Goal: Task Accomplishment & Management: Manage account settings

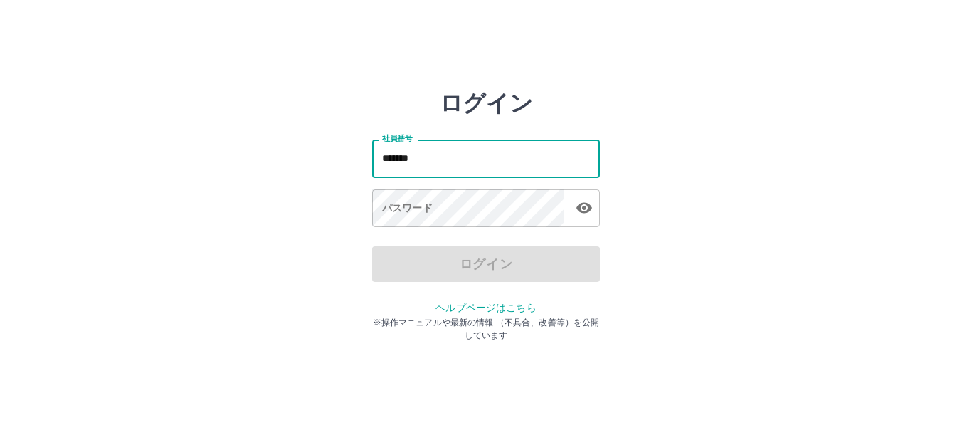
type input "*******"
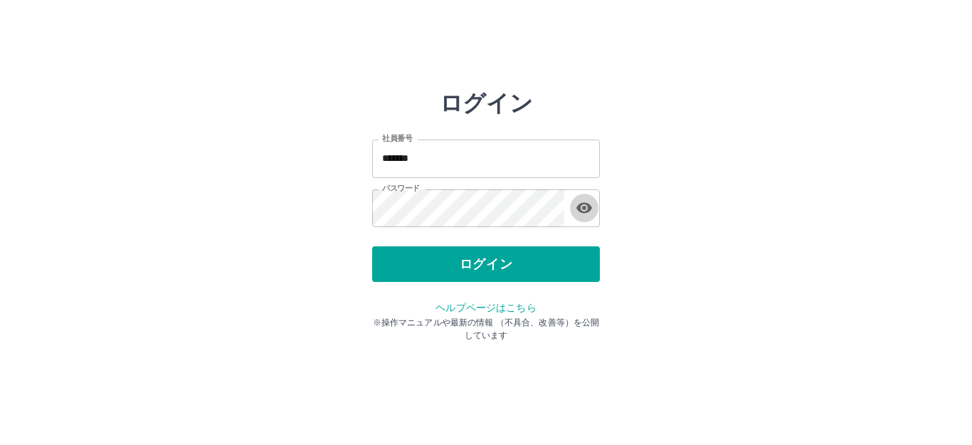
click at [372, 246] on button "ログイン" at bounding box center [486, 264] width 228 height 36
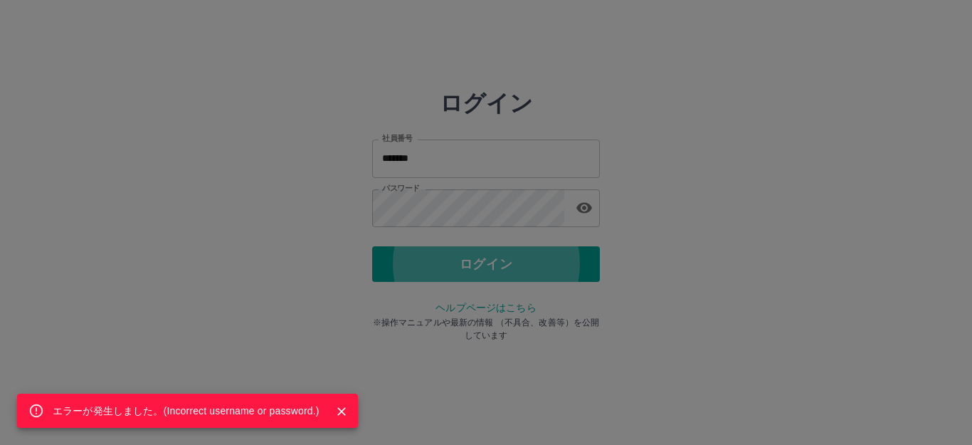
drag, startPoint x: 491, startPoint y: 171, endPoint x: 491, endPoint y: 188, distance: 17.1
click at [491, 180] on div "エラーが発生しました。( Incorrect username or password. )" at bounding box center [486, 222] width 972 height 445
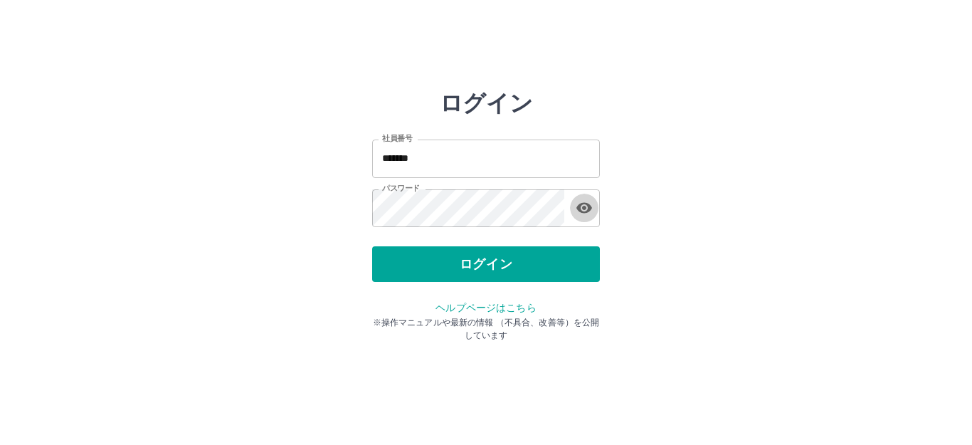
click at [580, 208] on icon "button" at bounding box center [584, 208] width 16 height 11
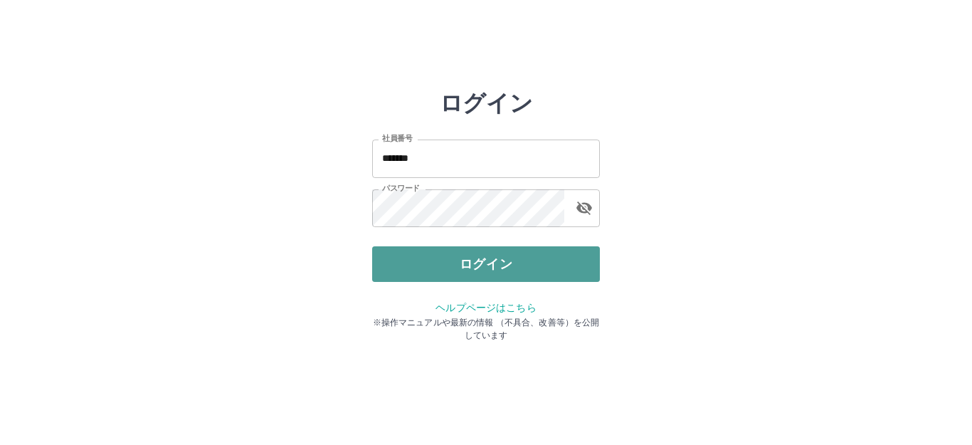
click at [543, 260] on button "ログイン" at bounding box center [486, 264] width 228 height 36
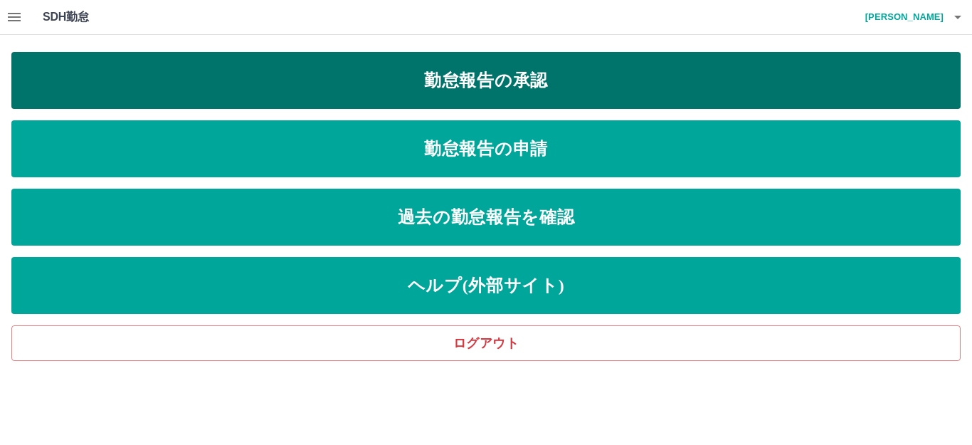
click at [319, 76] on link "勤怠報告の承認" at bounding box center [485, 80] width 949 height 57
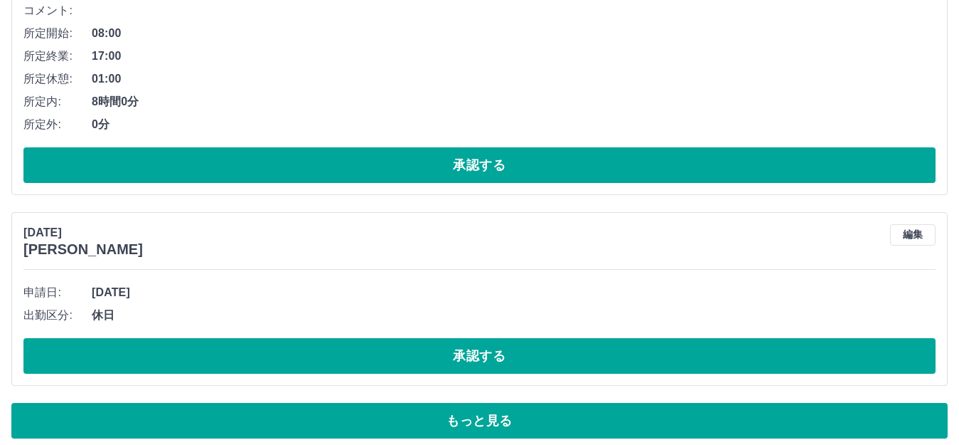
scroll to position [5368, 0]
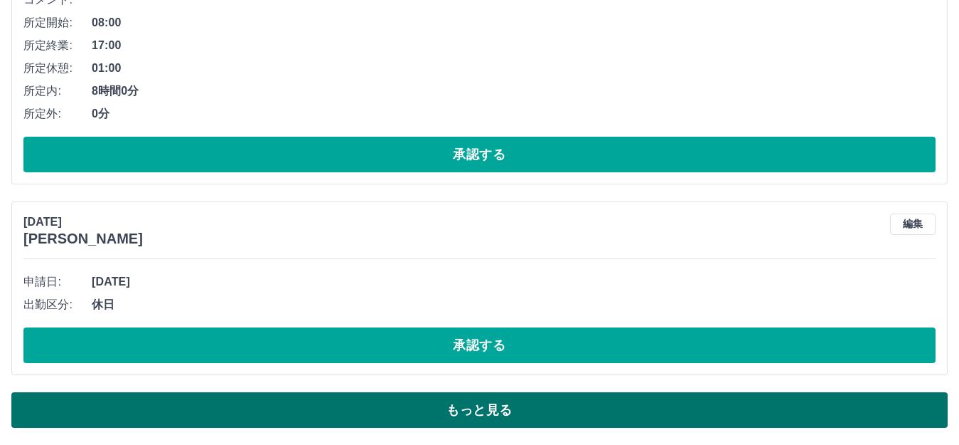
click at [255, 398] on button "もっと見る" at bounding box center [479, 410] width 937 height 36
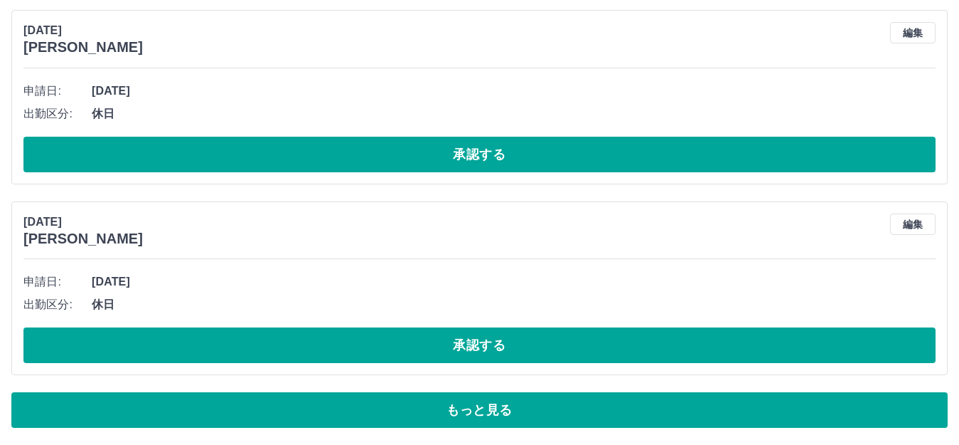
scroll to position [12801, 0]
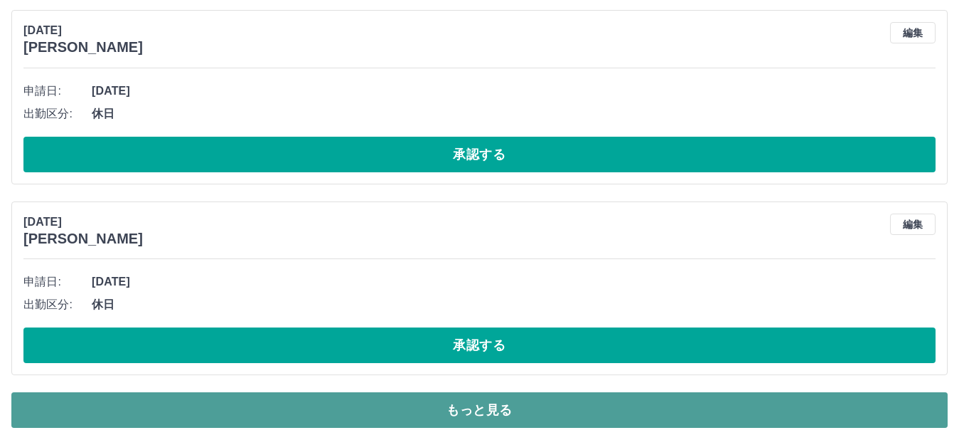
click at [458, 414] on button "もっと見る" at bounding box center [479, 410] width 937 height 36
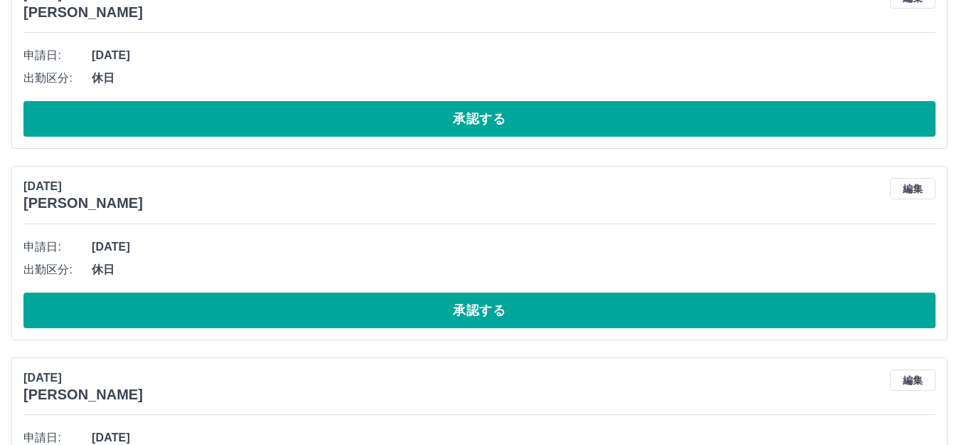
scroll to position [11648, 0]
